Goal: Task Accomplishment & Management: Use online tool/utility

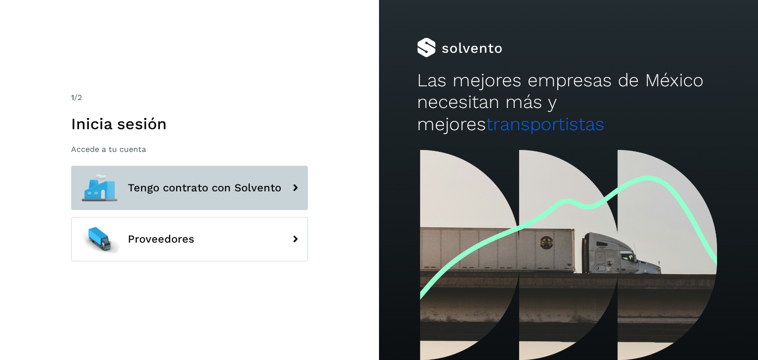
click at [199, 191] on span "Tengo contrato con Solvento" at bounding box center [205, 188] width 154 height 12
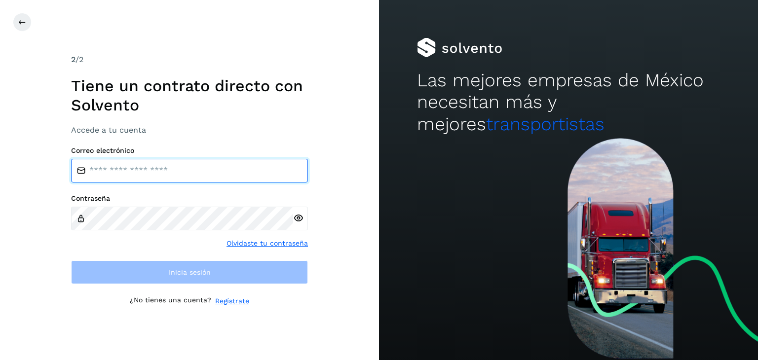
type input "**********"
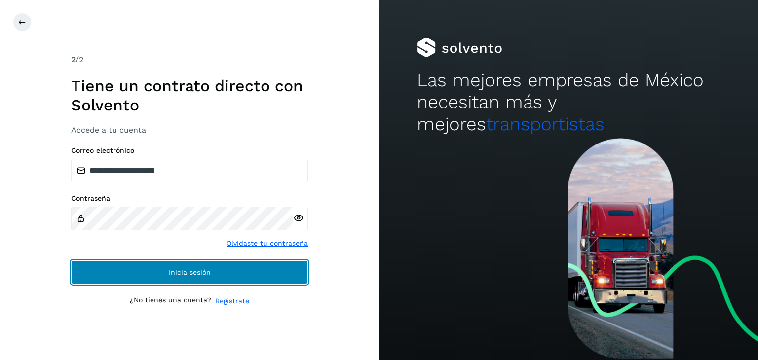
click at [223, 272] on button "Inicia sesión" at bounding box center [189, 273] width 237 height 24
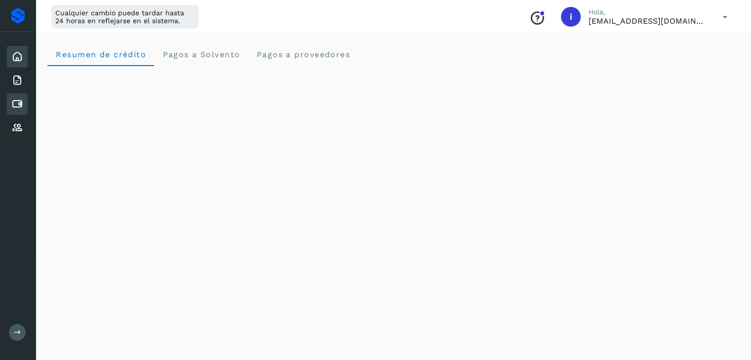
click at [21, 107] on icon at bounding box center [17, 104] width 12 height 12
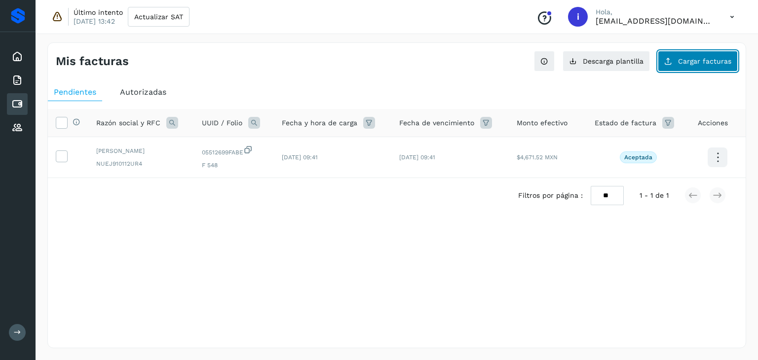
click at [678, 62] on button "Cargar facturas" at bounding box center [698, 61] width 80 height 21
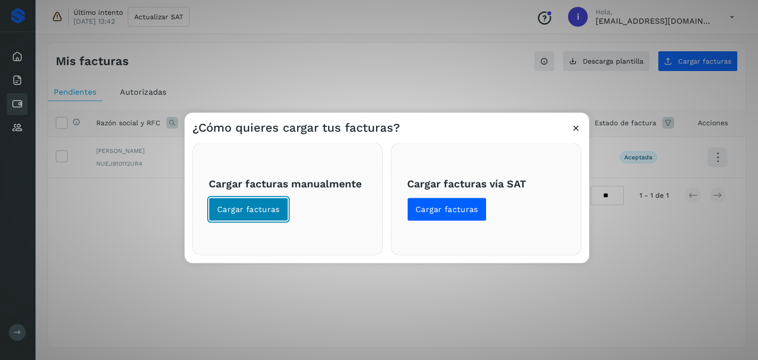
click at [271, 201] on button "Cargar facturas" at bounding box center [248, 210] width 79 height 24
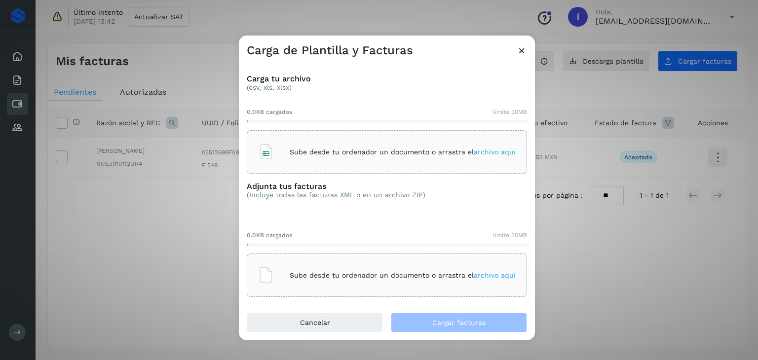
click at [306, 152] on p "Sube desde tu ordenador un documento o arrastra el archivo aquí" at bounding box center [403, 152] width 226 height 8
click at [371, 274] on p "Sube desde tu ordenador un documento o arrastra el archivo aquí" at bounding box center [403, 276] width 226 height 8
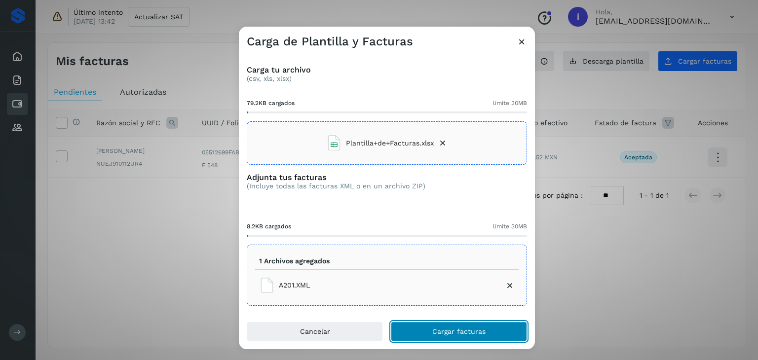
click at [441, 331] on span "Cargar facturas" at bounding box center [458, 331] width 53 height 7
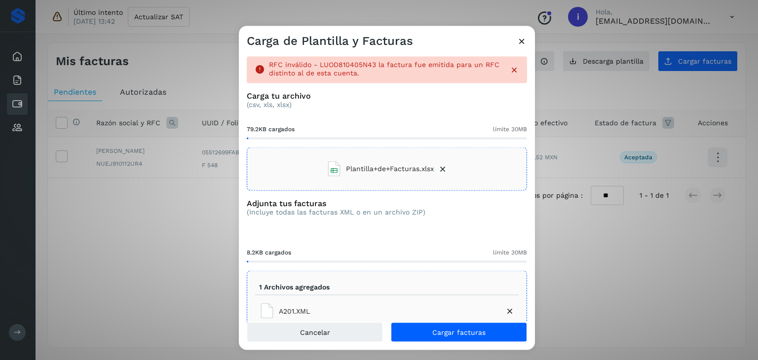
click at [438, 168] on icon at bounding box center [443, 169] width 10 height 10
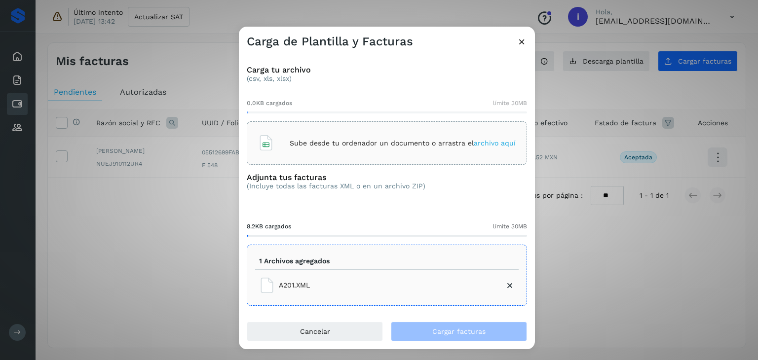
click at [493, 146] on span "archivo aquí" at bounding box center [495, 143] width 42 height 8
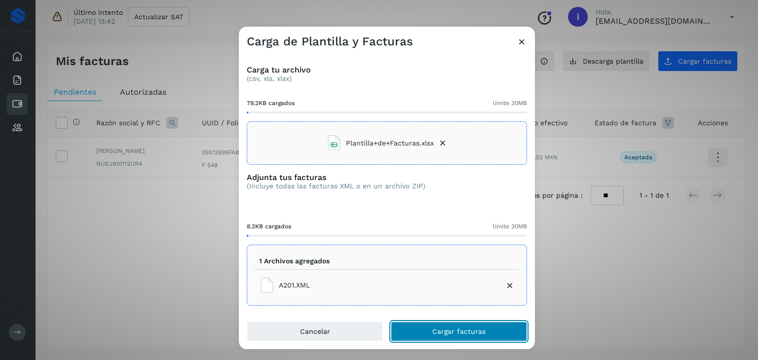
click at [444, 332] on span "Cargar facturas" at bounding box center [458, 331] width 53 height 7
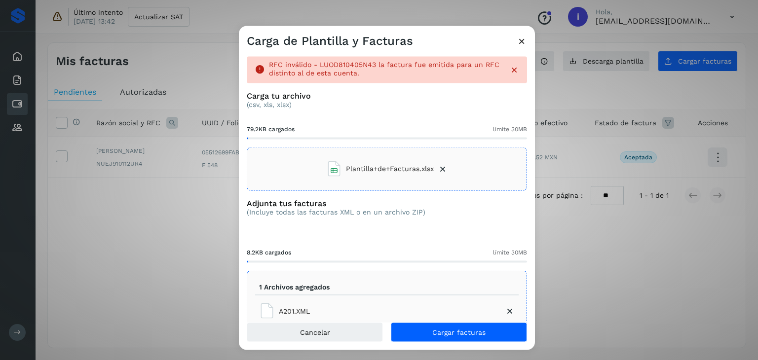
click at [521, 42] on icon at bounding box center [522, 41] width 10 height 10
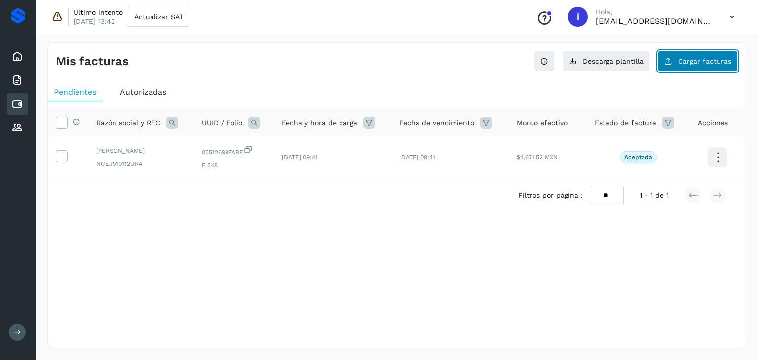
click at [692, 62] on span "Cargar facturas" at bounding box center [704, 61] width 53 height 7
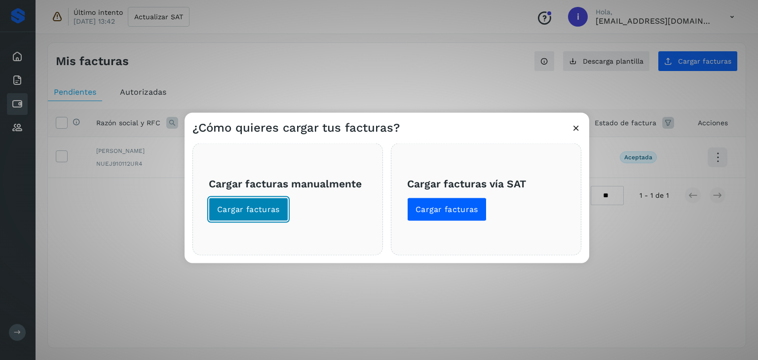
click at [275, 208] on span "Cargar facturas" at bounding box center [248, 209] width 63 height 11
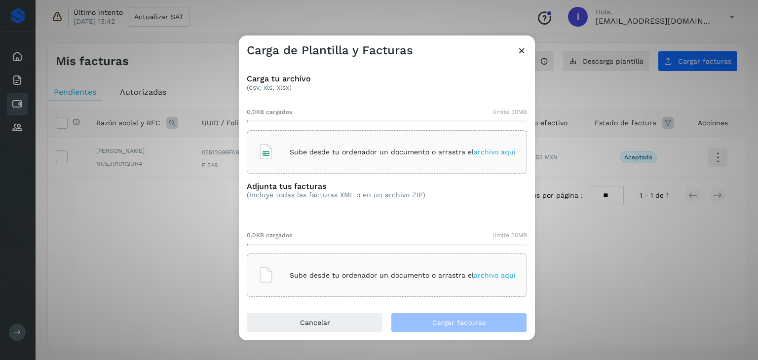
click at [321, 148] on p "Sube desde tu ordenador un documento o arrastra el archivo aquí" at bounding box center [403, 152] width 226 height 8
click at [346, 272] on p "Sube desde tu ordenador un documento o arrastra el archivo aquí" at bounding box center [403, 276] width 226 height 8
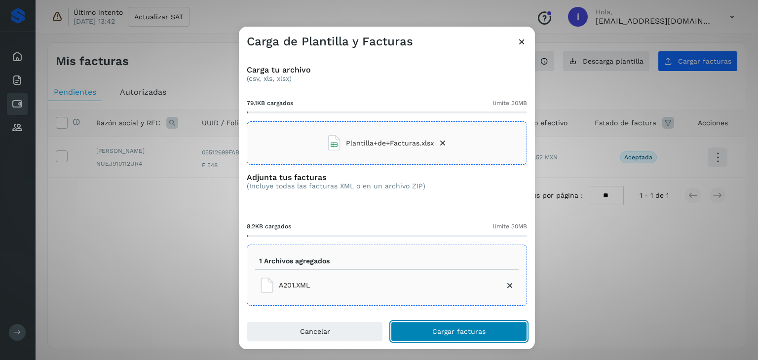
click at [465, 340] on button "Cargar facturas" at bounding box center [459, 332] width 136 height 20
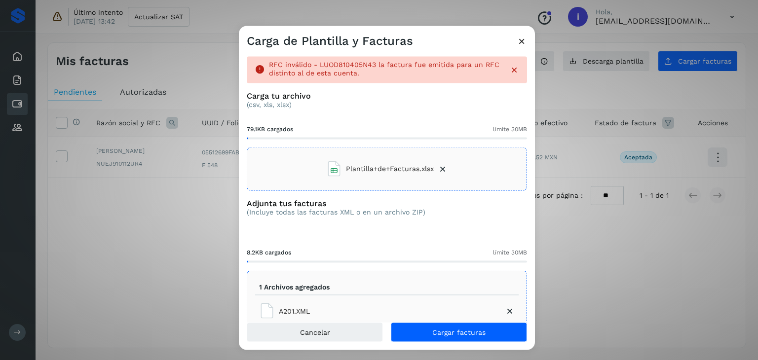
click at [336, 64] on p "RFC inválido - LUOD810405N43 la factura fue emitida para un RFC distinto al de …" at bounding box center [385, 69] width 233 height 17
copy p "LUOD810405N43"
click at [505, 311] on icon at bounding box center [510, 312] width 10 height 10
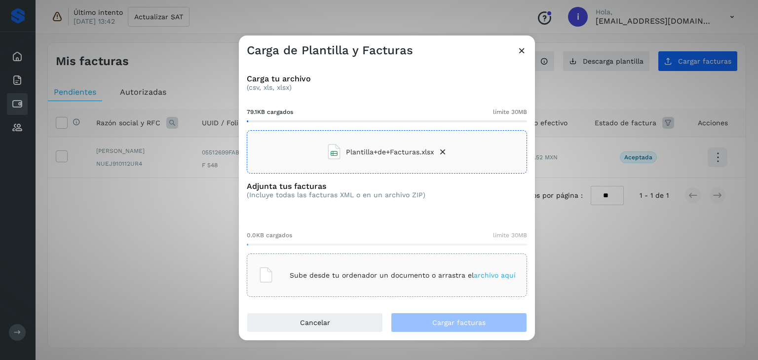
click at [442, 152] on icon at bounding box center [443, 152] width 10 height 10
click at [494, 152] on span "archivo aquí" at bounding box center [495, 152] width 42 height 8
click at [478, 277] on span "archivo aquí" at bounding box center [495, 276] width 42 height 8
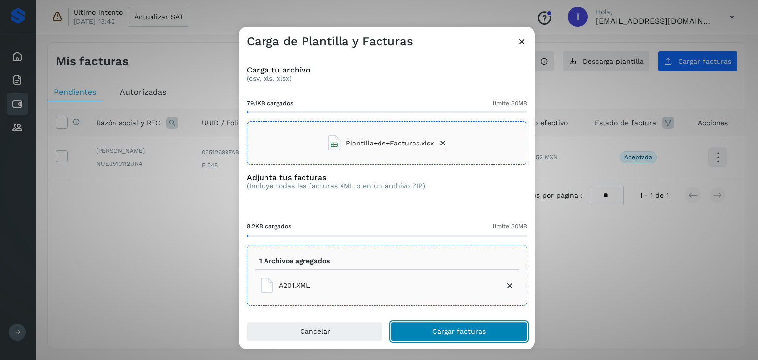
click at [445, 328] on span "Cargar facturas" at bounding box center [458, 331] width 53 height 7
